Goal: Task Accomplishment & Management: Complete application form

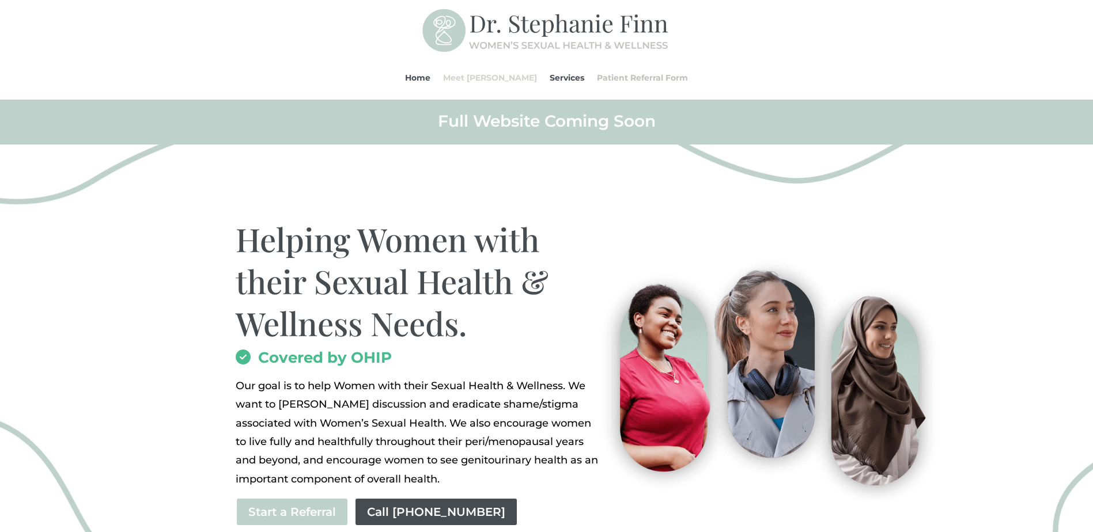
click at [495, 78] on link "Meet [PERSON_NAME]" at bounding box center [490, 78] width 94 height 44
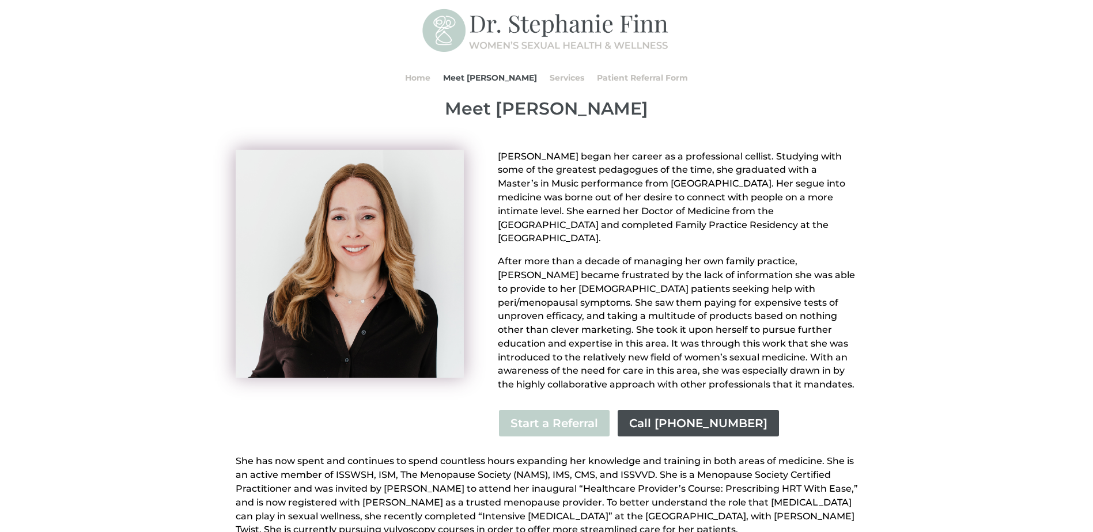
scroll to position [115, 0]
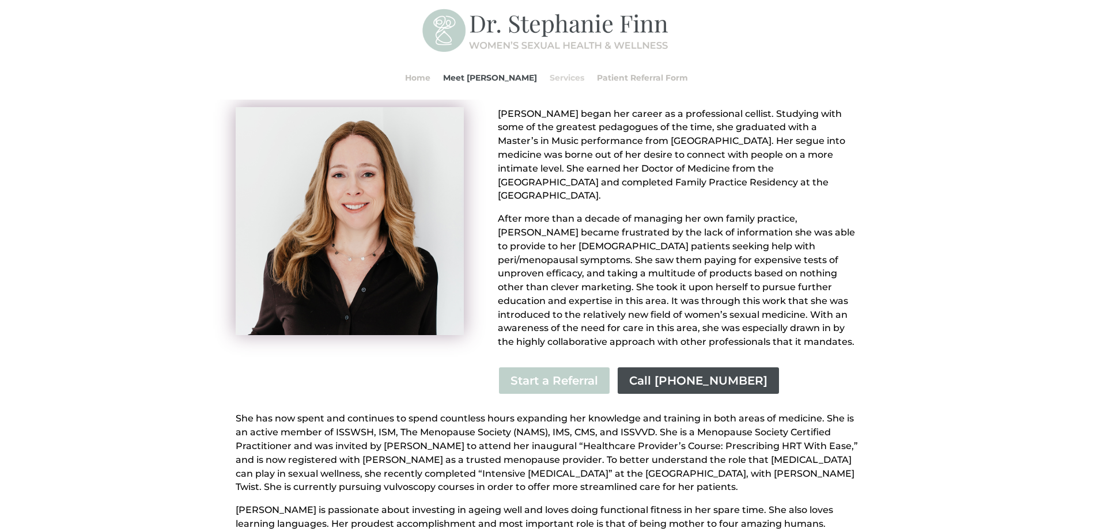
click at [552, 79] on link "Services" at bounding box center [566, 78] width 35 height 44
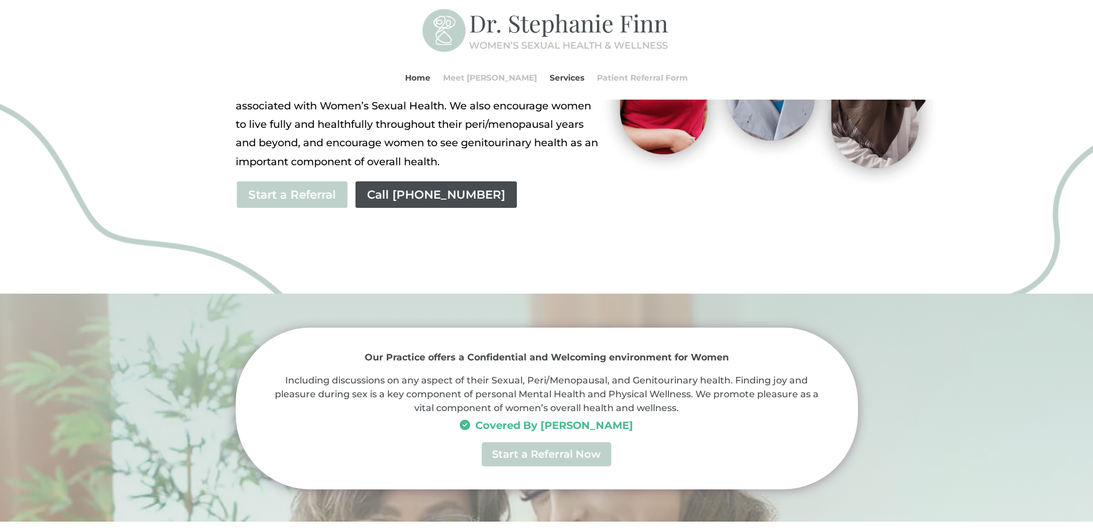
scroll to position [308, 0]
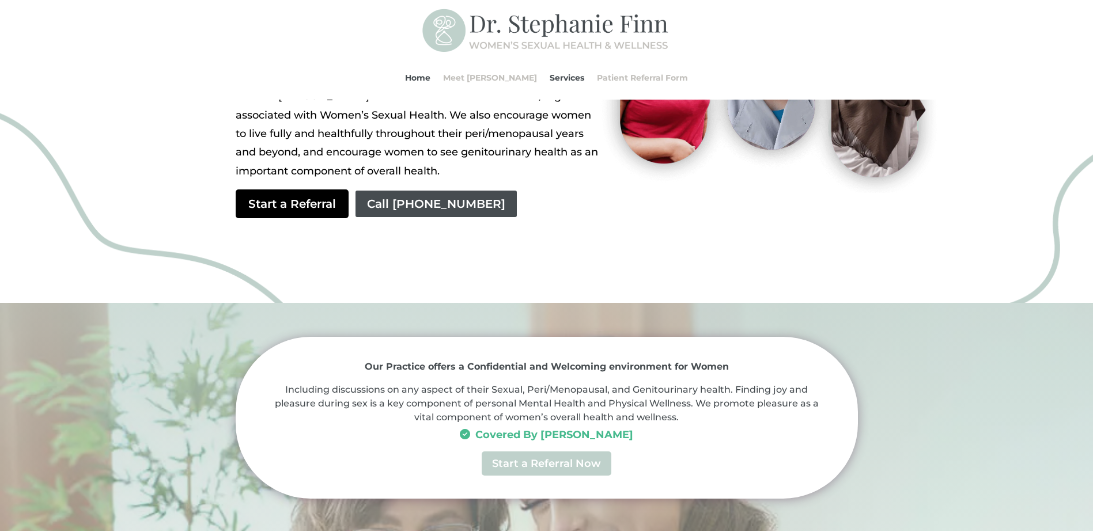
click at [276, 204] on link "Start a Referral" at bounding box center [292, 203] width 113 height 29
